Goal: Information Seeking & Learning: Find specific fact

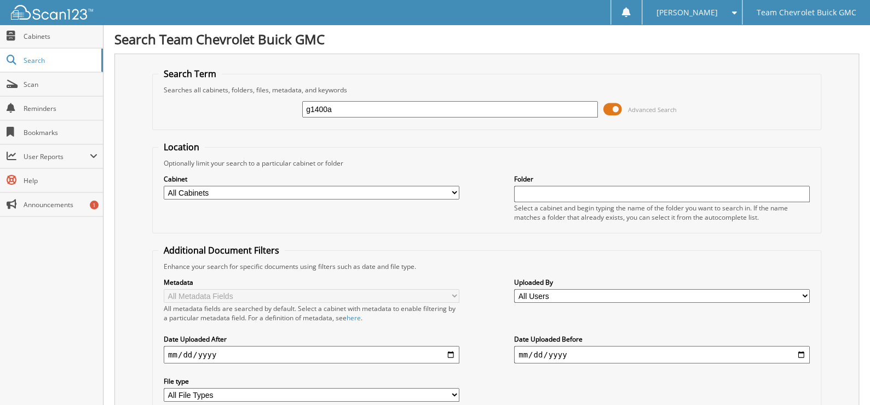
type input "g1400a"
click at [602, 102] on div "g1400a Advanced Search" at bounding box center [486, 110] width 657 height 30
click at [612, 109] on span at bounding box center [612, 109] width 19 height 16
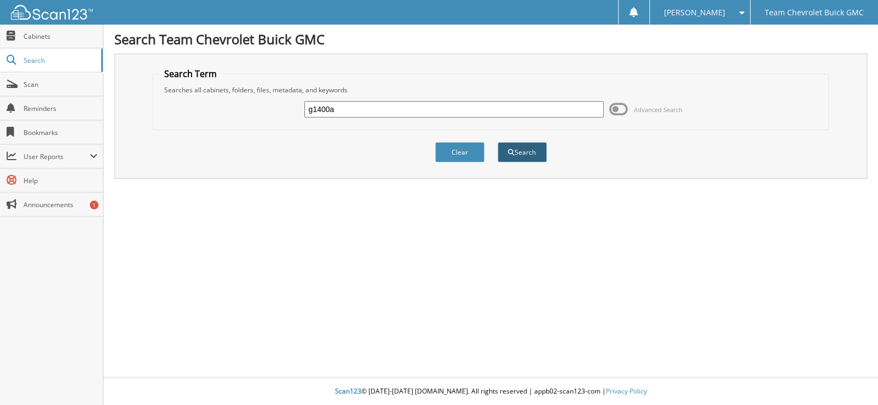
click at [510, 155] on button "Search" at bounding box center [521, 152] width 49 height 20
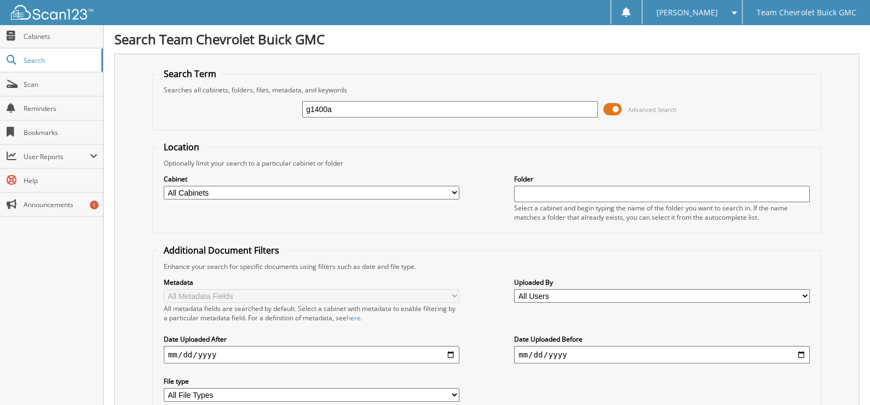
click at [617, 107] on span at bounding box center [612, 109] width 19 height 16
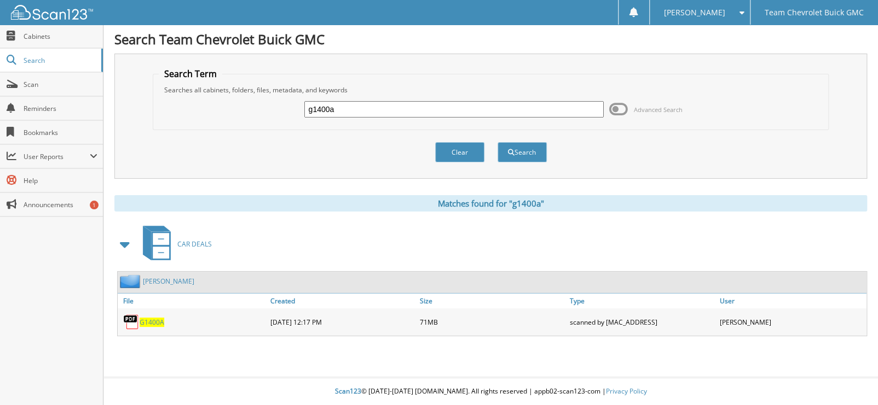
click at [146, 323] on span "G1400A" at bounding box center [152, 322] width 25 height 9
click at [354, 105] on input "g1400a" at bounding box center [453, 109] width 299 height 16
click at [355, 105] on input "g1400a" at bounding box center [453, 109] width 299 height 16
type input "c2232"
click at [497, 142] on button "Search" at bounding box center [521, 152] width 49 height 20
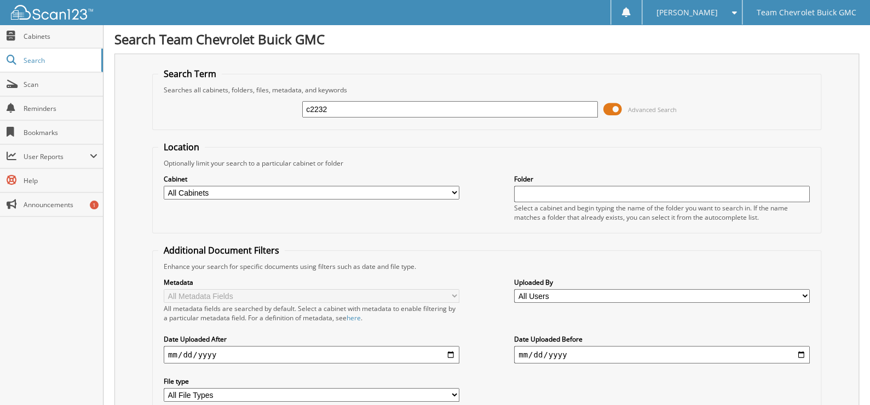
click at [613, 113] on span at bounding box center [612, 109] width 19 height 16
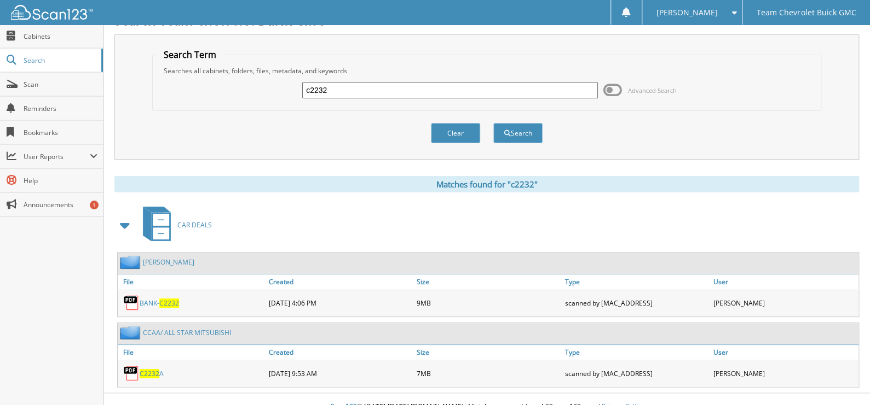
scroll to position [33, 0]
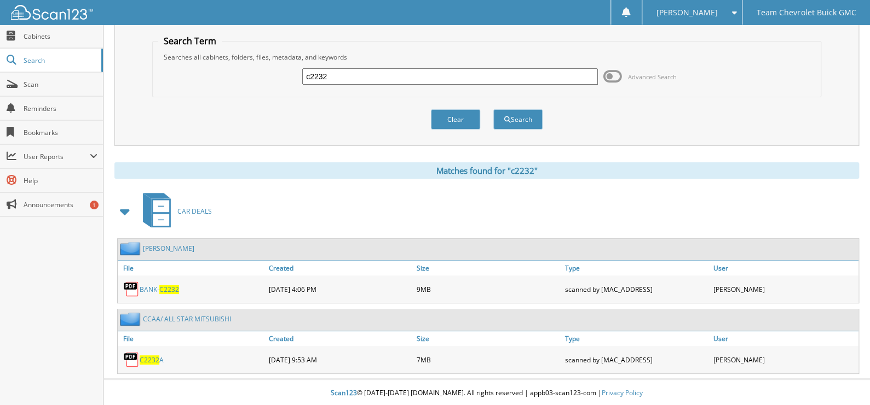
click at [155, 291] on link "BANK- C2232" at bounding box center [159, 289] width 39 height 9
click at [147, 289] on link "BANK- C2232" at bounding box center [159, 289] width 39 height 9
click at [328, 76] on input "c2232" at bounding box center [450, 76] width 296 height 16
type input "g1400a"
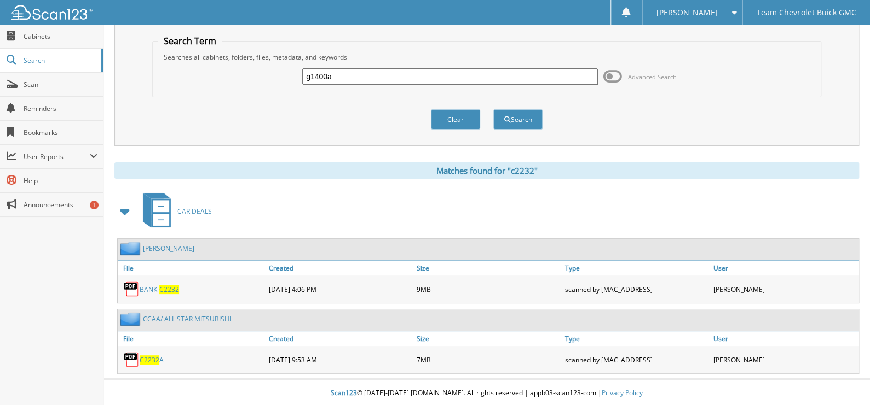
click at [493, 109] on button "Search" at bounding box center [517, 119] width 49 height 20
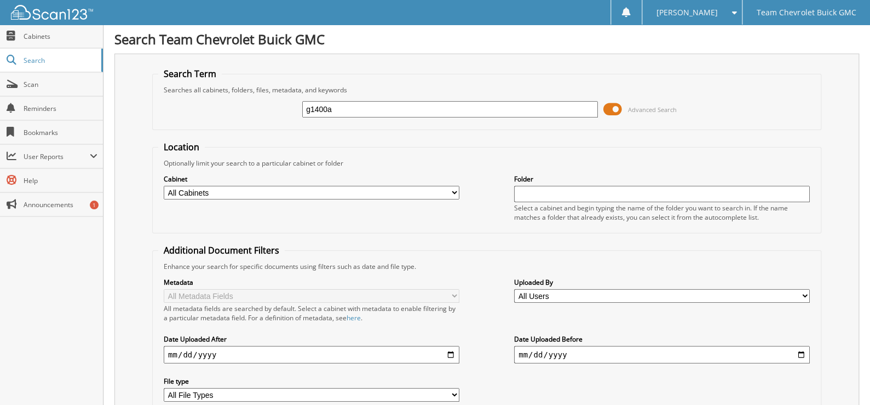
click at [619, 105] on span at bounding box center [612, 109] width 19 height 16
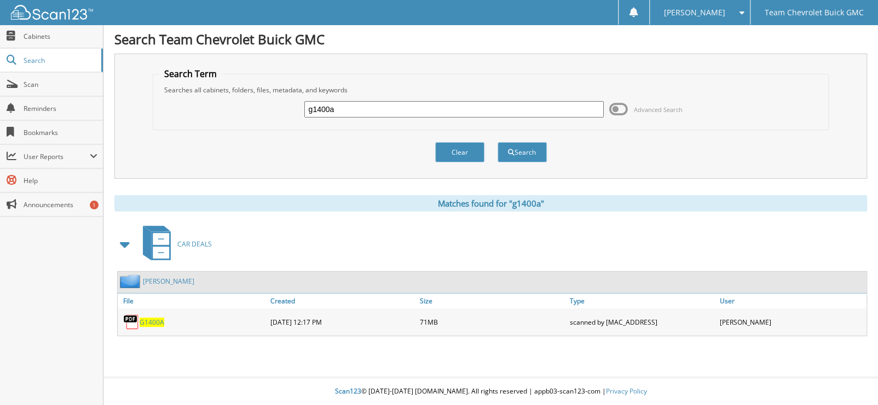
click at [157, 282] on link "[PERSON_NAME]" at bounding box center [168, 281] width 51 height 9
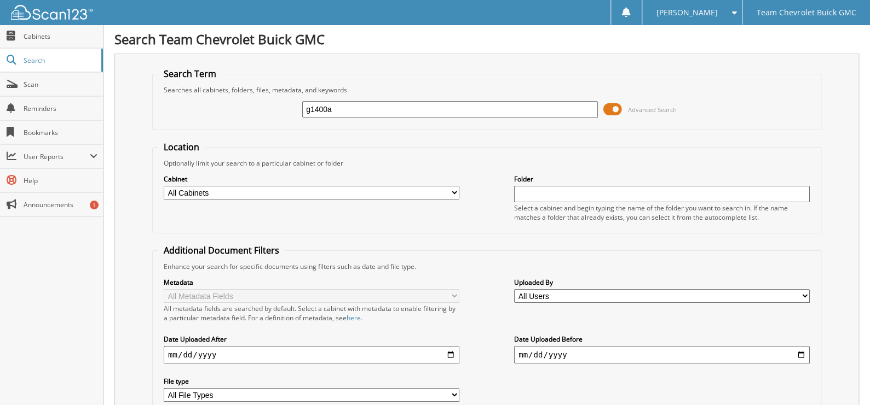
click at [361, 111] on input "g1400a" at bounding box center [450, 109] width 296 height 16
type input "g1400"
click at [613, 105] on span at bounding box center [612, 109] width 19 height 16
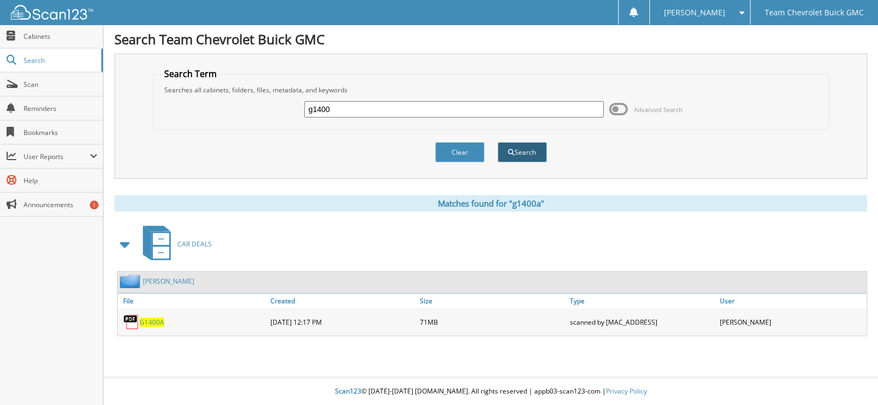
click at [507, 156] on button "Search" at bounding box center [521, 152] width 49 height 20
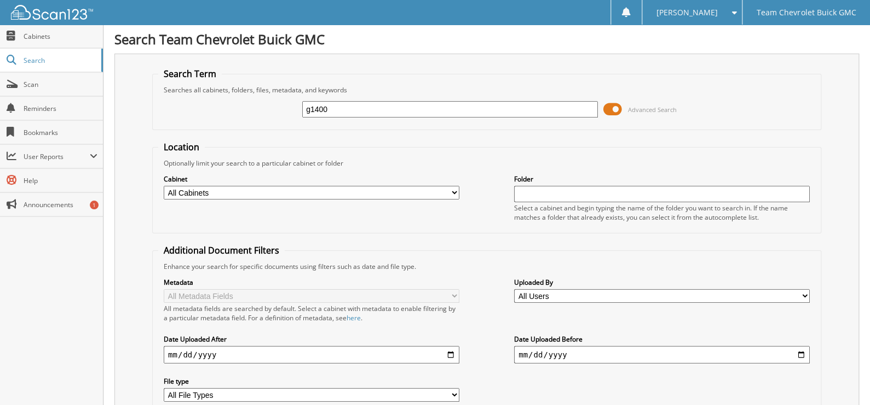
click at [621, 108] on span at bounding box center [612, 109] width 19 height 16
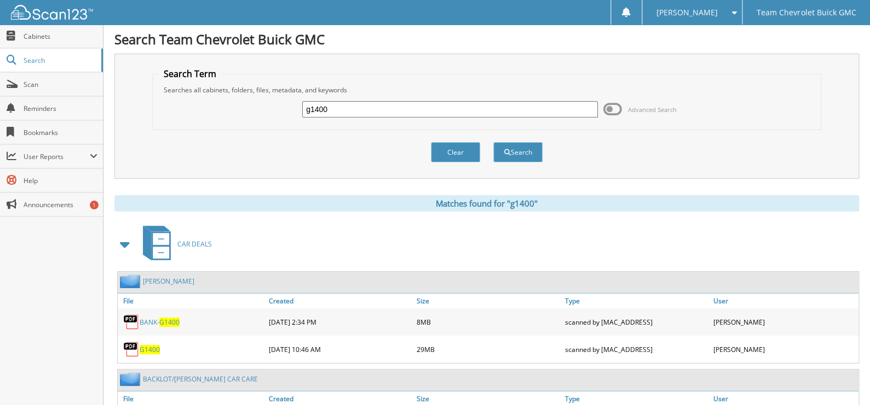
click at [426, 108] on input "g1400" at bounding box center [450, 109] width 296 height 16
type input "joel"
click at [493, 142] on button "Search" at bounding box center [517, 152] width 49 height 20
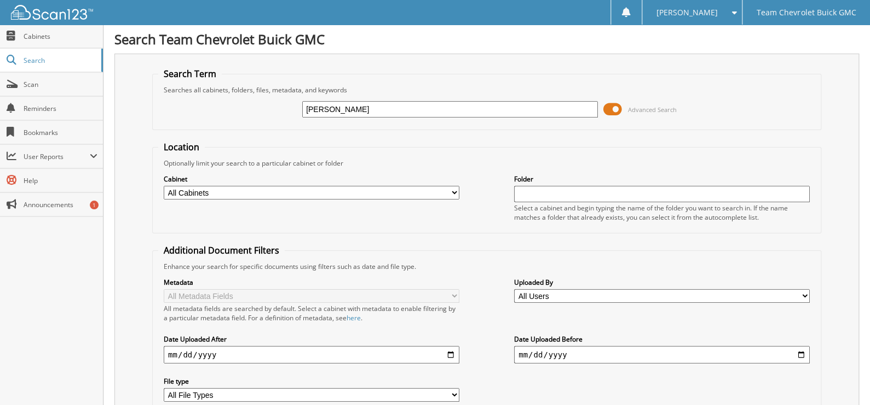
click at [613, 113] on span at bounding box center [612, 109] width 19 height 16
